Goal: Task Accomplishment & Management: Use online tool/utility

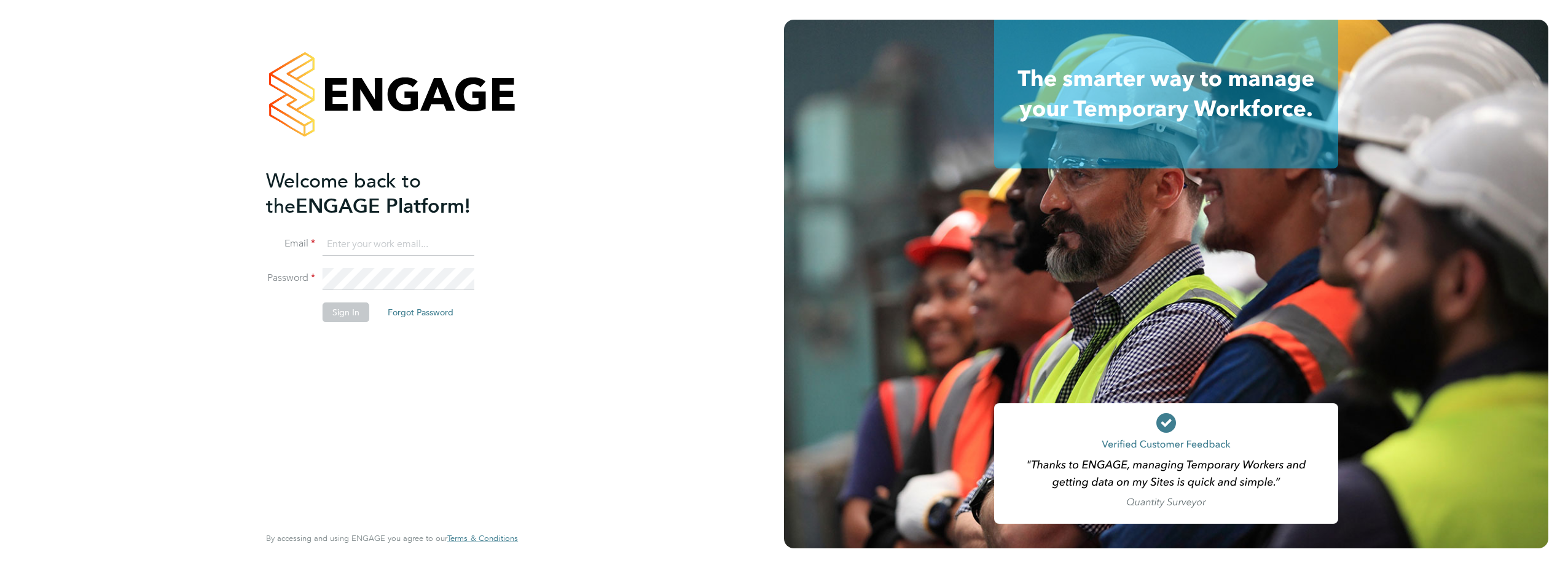
type input "david.ofarrell@vistry.co.uk"
click at [353, 317] on button "Sign In" at bounding box center [346, 312] width 47 height 19
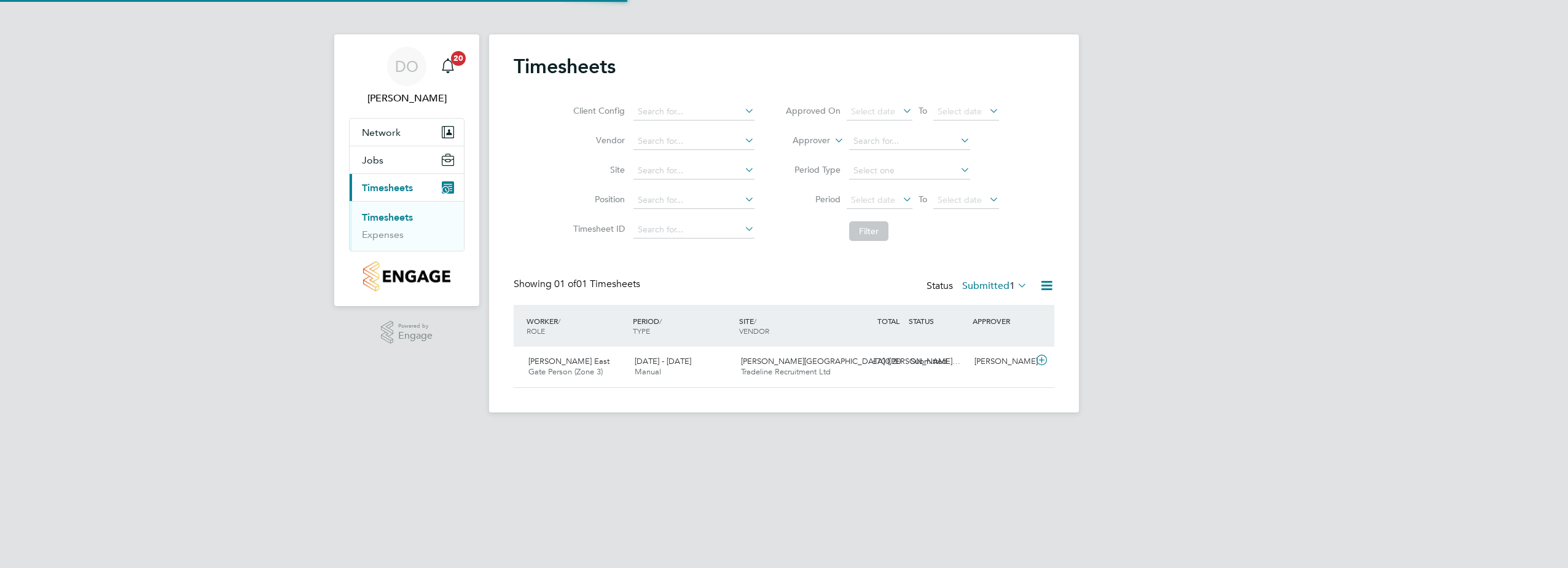
scroll to position [31, 107]
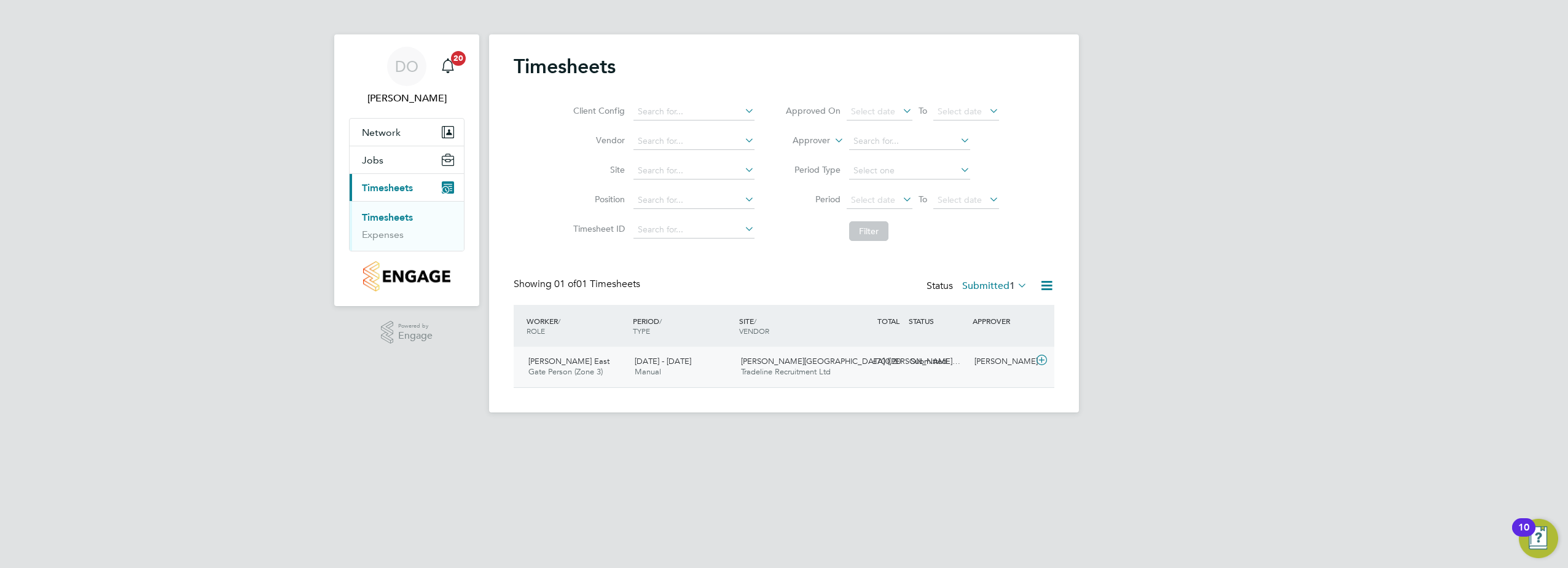
click at [557, 363] on span "[PERSON_NAME] East" at bounding box center [569, 361] width 81 height 11
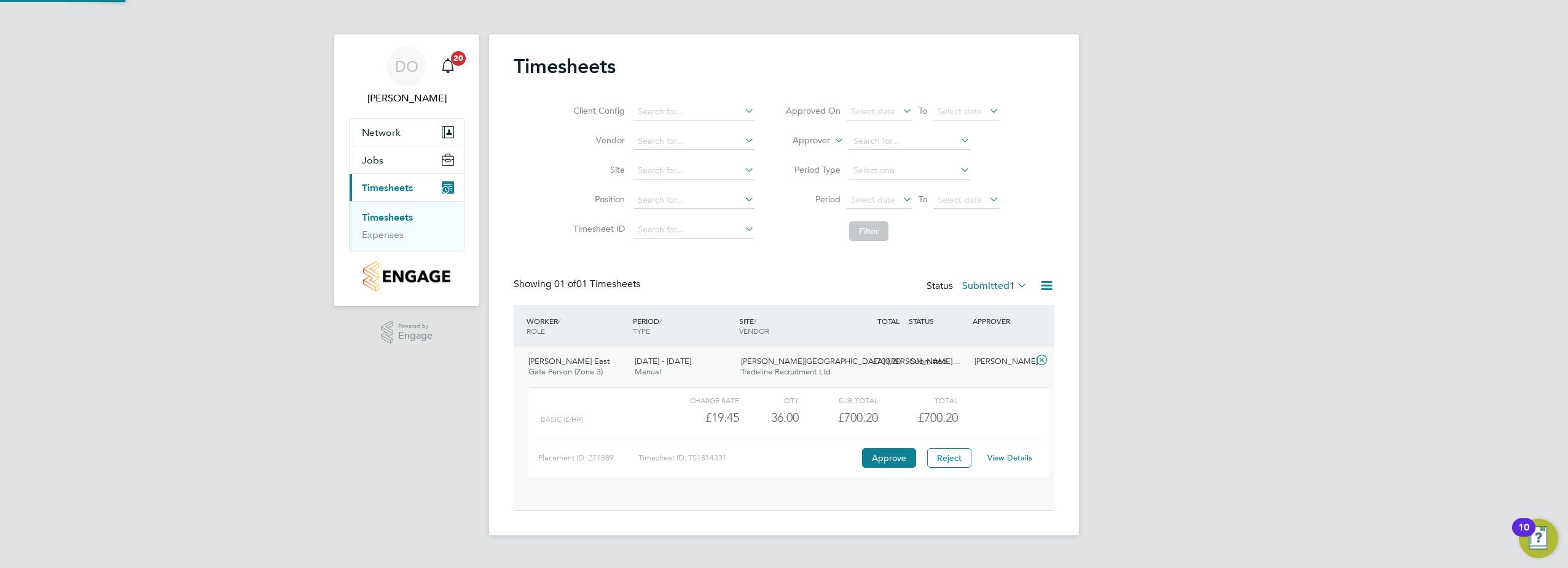
scroll to position [21, 120]
click at [1016, 460] on link "View Details" at bounding box center [1010, 457] width 45 height 11
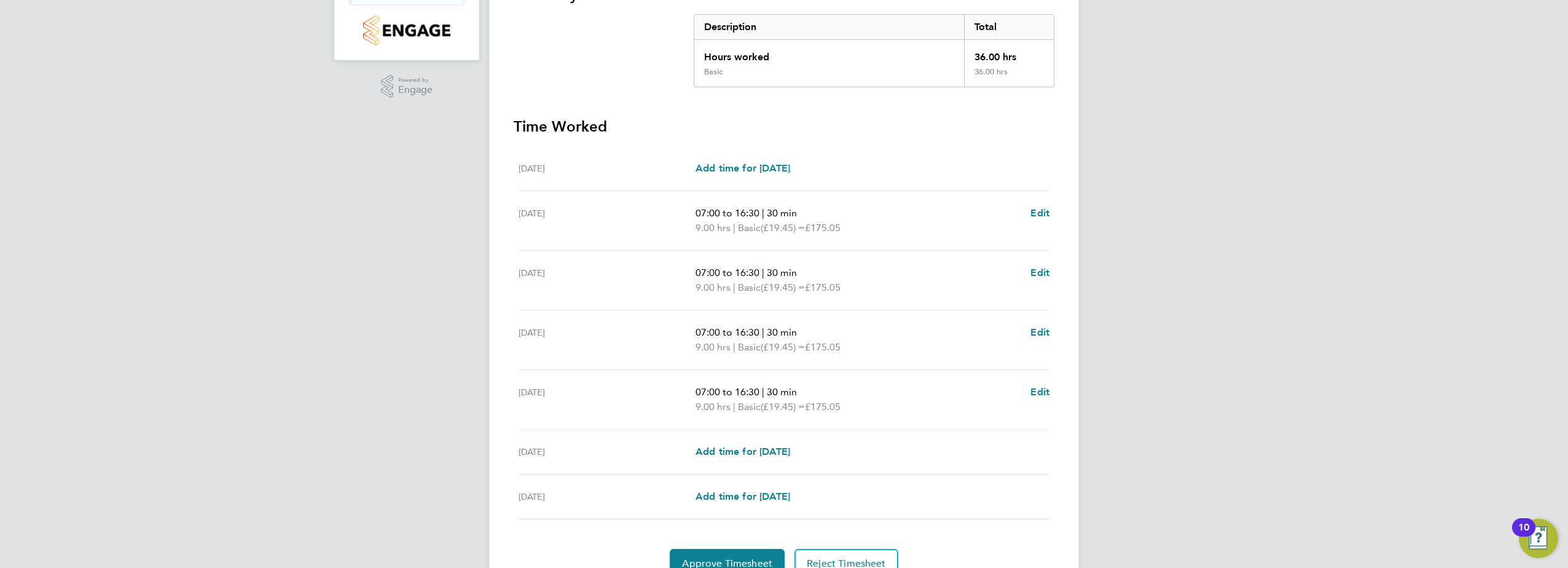
scroll to position [306, 0]
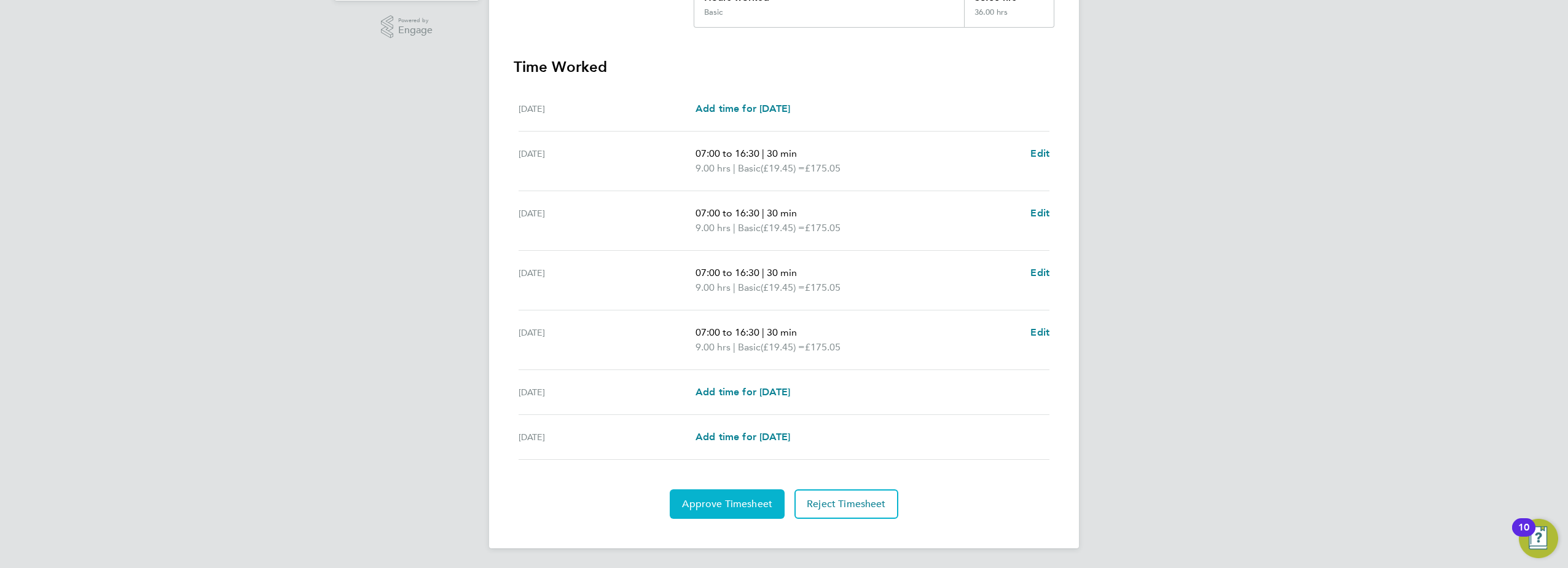
click at [721, 510] on button "Approve Timesheet" at bounding box center [727, 503] width 115 height 29
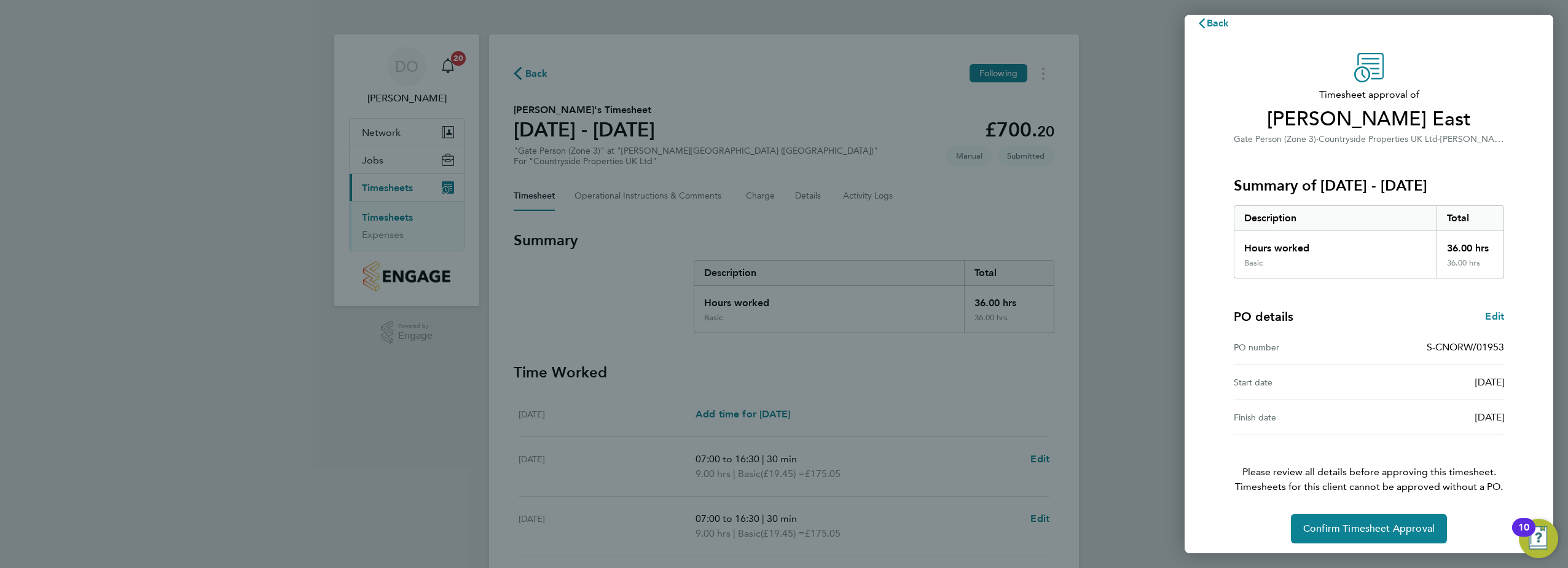
scroll to position [21, 0]
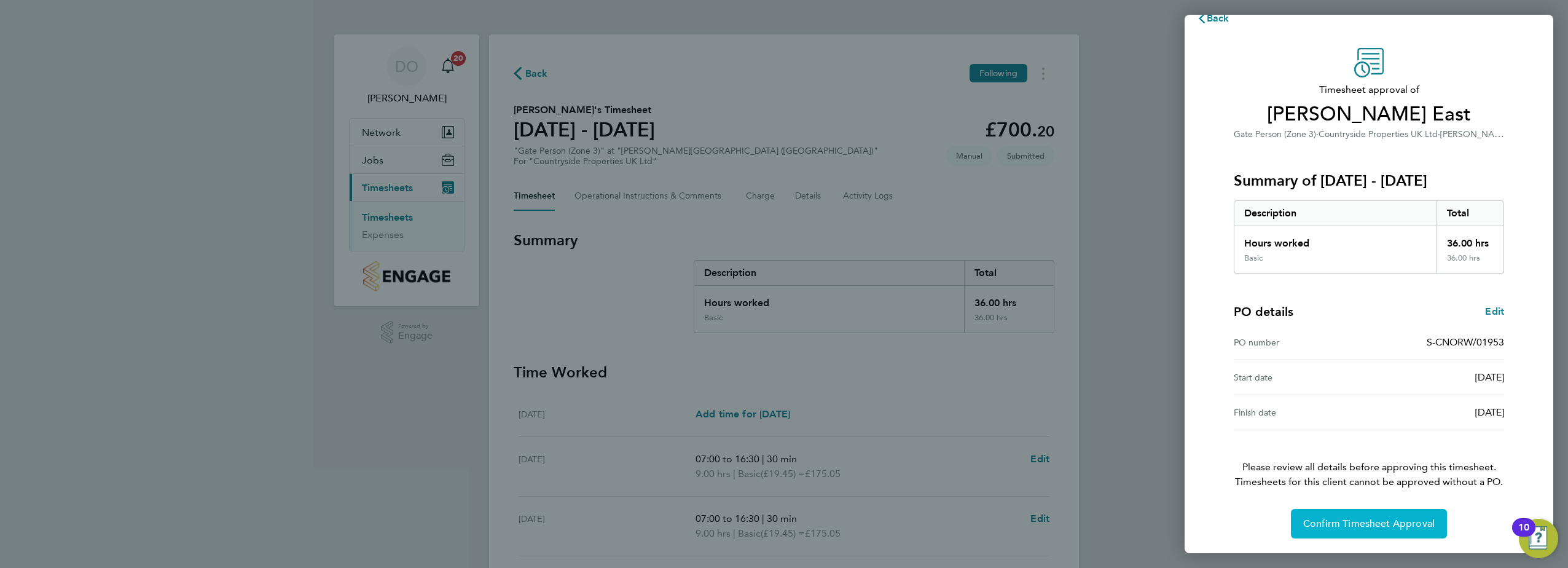
click at [1375, 526] on span "Confirm Timesheet Approval" at bounding box center [1369, 524] width 132 height 13
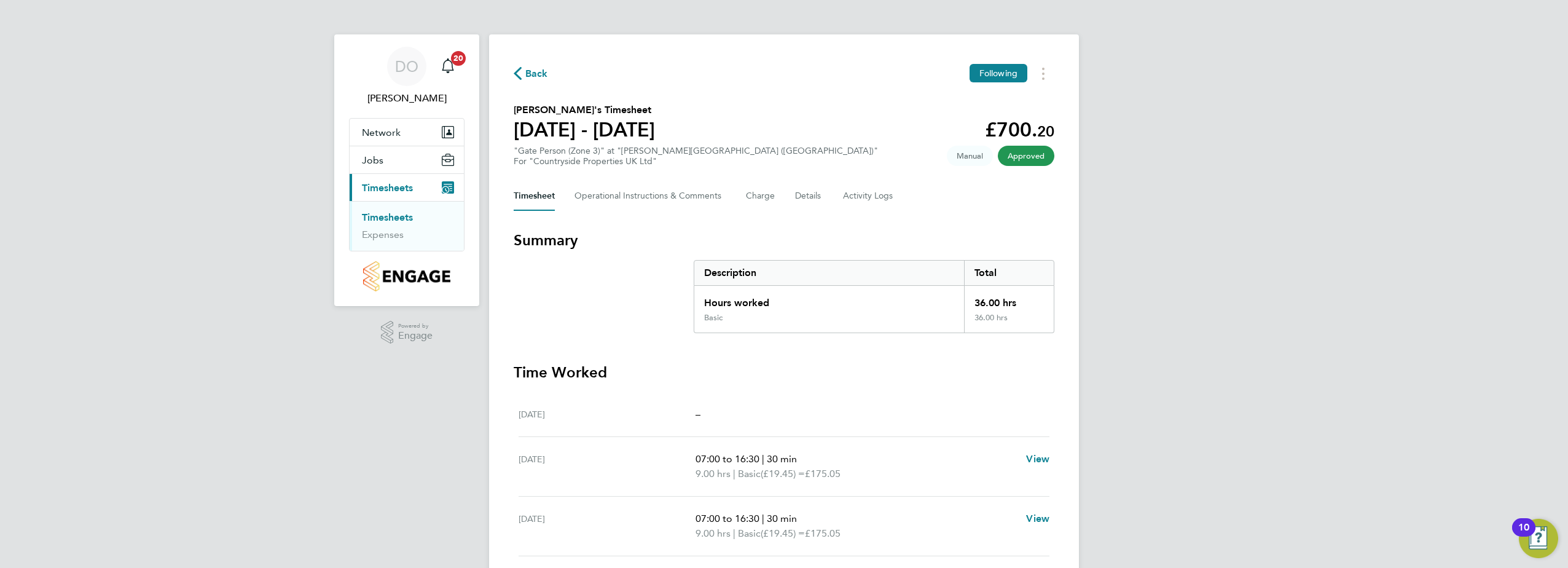
click at [1033, 157] on span "Approved" at bounding box center [1026, 156] width 56 height 20
